Goal: Information Seeking & Learning: Learn about a topic

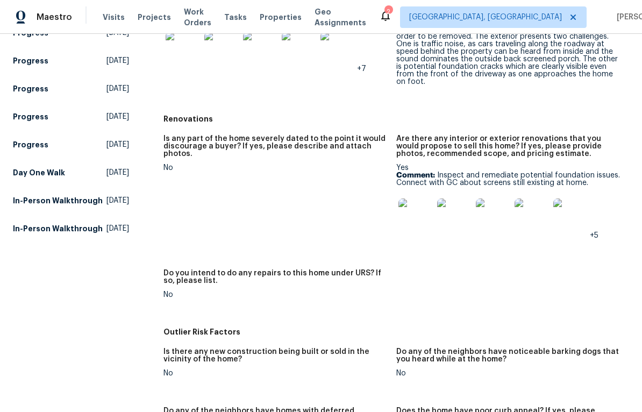
scroll to position [289, 0]
click at [420, 217] on img at bounding box center [416, 215] width 34 height 34
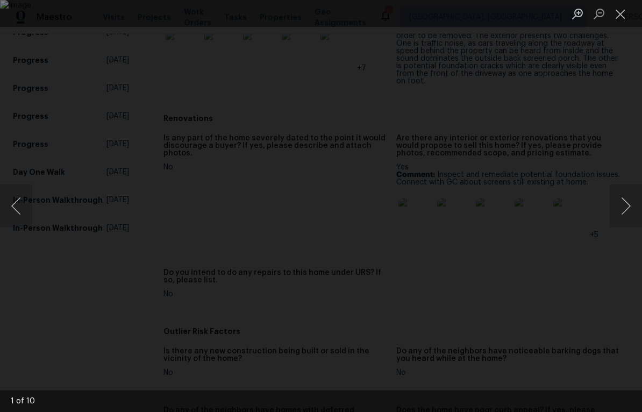
click at [636, 207] on button "Next image" at bounding box center [626, 206] width 32 height 43
click at [635, 204] on button "Next image" at bounding box center [626, 206] width 32 height 43
click at [637, 200] on button "Next image" at bounding box center [626, 206] width 32 height 43
click at [640, 206] on button "Next image" at bounding box center [626, 206] width 32 height 43
click at [637, 197] on button "Next image" at bounding box center [626, 206] width 32 height 43
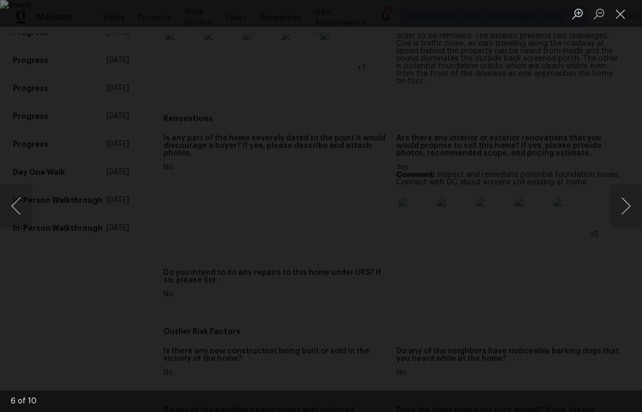
click at [636, 201] on button "Next image" at bounding box center [626, 206] width 32 height 43
click at [641, 242] on div "Lightbox" at bounding box center [321, 206] width 642 height 412
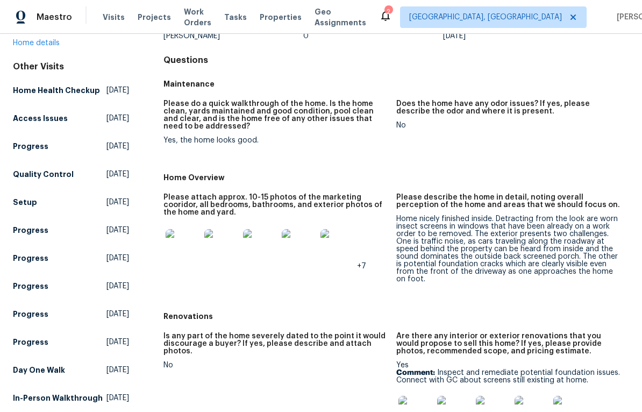
scroll to position [96, 0]
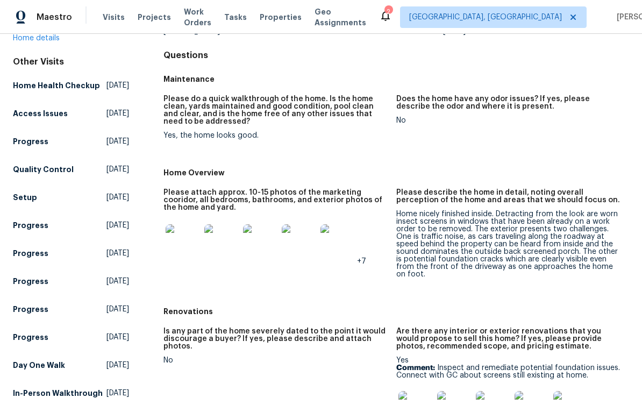
click at [188, 239] on img at bounding box center [183, 241] width 34 height 34
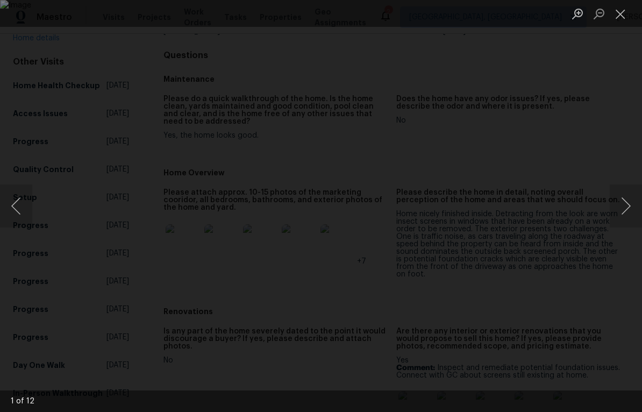
click at [639, 206] on button "Next image" at bounding box center [626, 206] width 32 height 43
click at [639, 204] on button "Next image" at bounding box center [626, 206] width 32 height 43
click at [640, 205] on button "Next image" at bounding box center [626, 206] width 32 height 43
click at [638, 177] on div "Lightbox" at bounding box center [321, 206] width 642 height 412
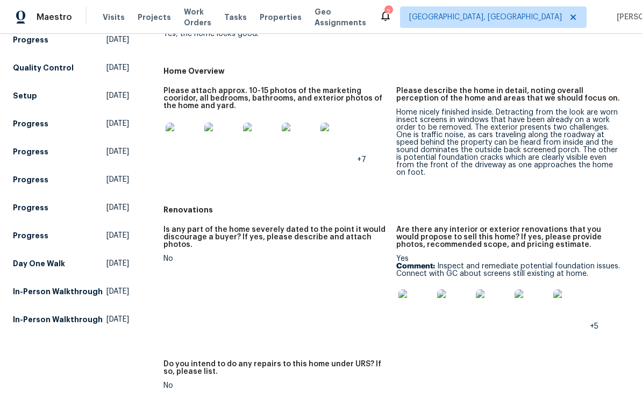
scroll to position [199, 0]
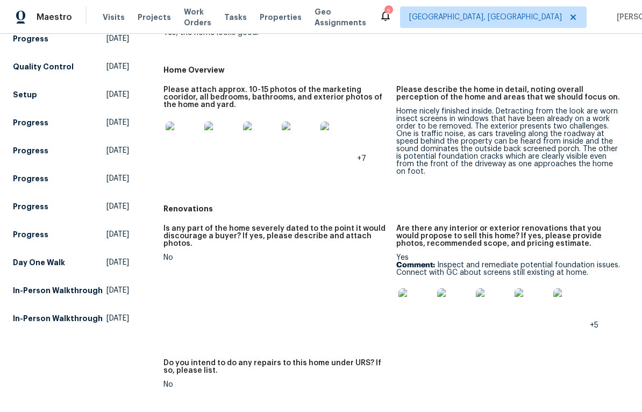
click at [497, 308] on img at bounding box center [493, 305] width 34 height 34
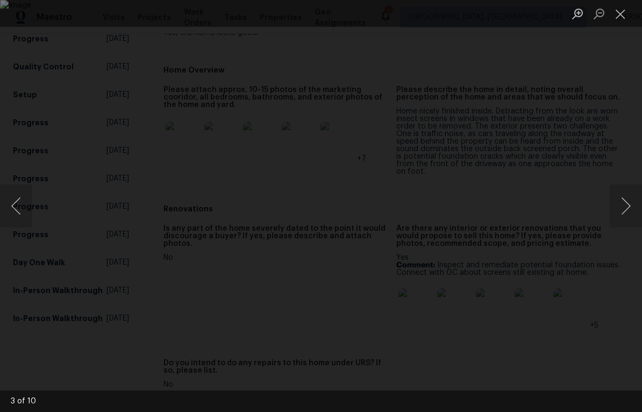
click at [630, 200] on button "Next image" at bounding box center [626, 206] width 32 height 43
click at [624, 204] on button "Next image" at bounding box center [626, 206] width 32 height 43
click at [625, 206] on button "Next image" at bounding box center [626, 206] width 32 height 43
click at [627, 123] on div "Lightbox" at bounding box center [321, 206] width 642 height 412
